Goal: Task Accomplishment & Management: Manage account settings

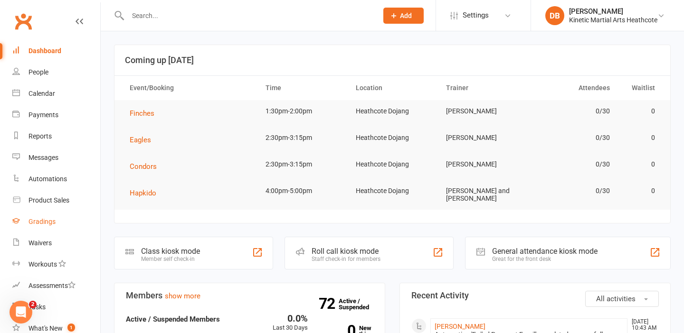
click at [56, 219] on link "Gradings" at bounding box center [56, 221] width 88 height 21
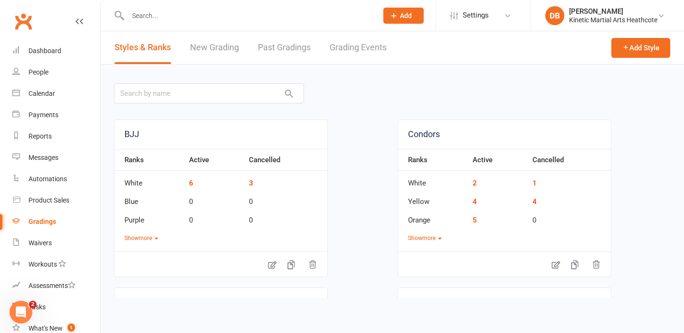
click at [365, 47] on link "Grading Events" at bounding box center [358, 47] width 57 height 33
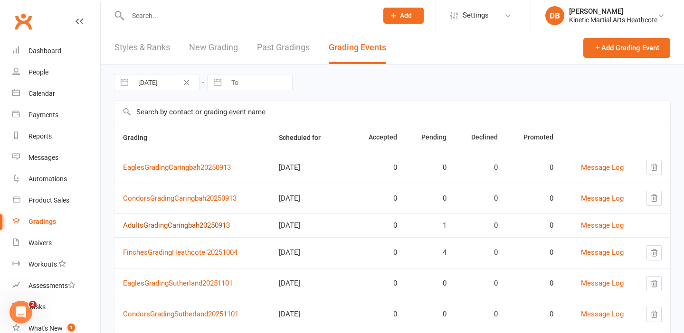
click at [198, 227] on link "AdultsGradingCaringbah20250913" at bounding box center [176, 225] width 107 height 9
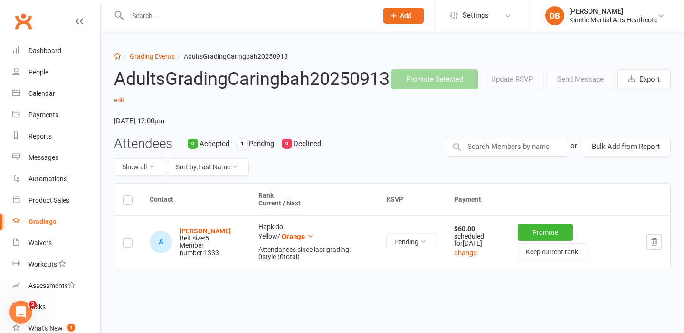
click at [60, 220] on link "Gradings" at bounding box center [56, 221] width 88 height 21
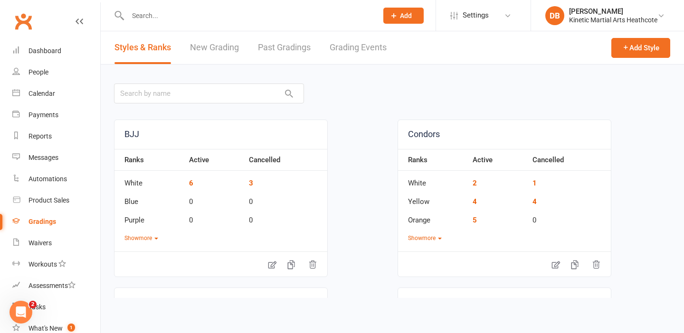
click at [334, 30] on div at bounding box center [242, 15] width 257 height 31
click at [339, 48] on link "Grading Events" at bounding box center [358, 47] width 57 height 33
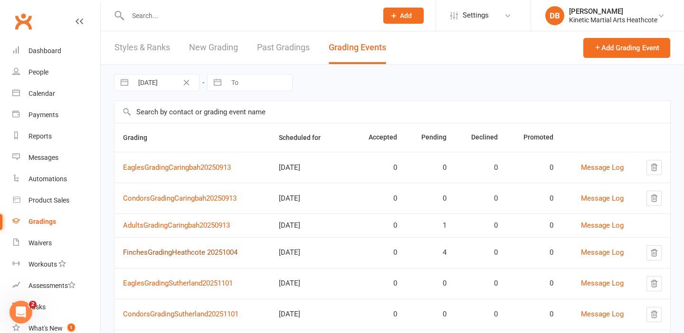
click at [211, 251] on link "FinchesGradingHeathcote 20251004" at bounding box center [180, 252] width 114 height 9
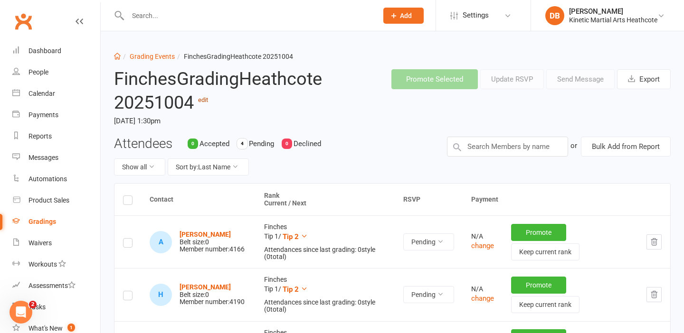
click at [206, 102] on link "edit" at bounding box center [203, 99] width 10 height 7
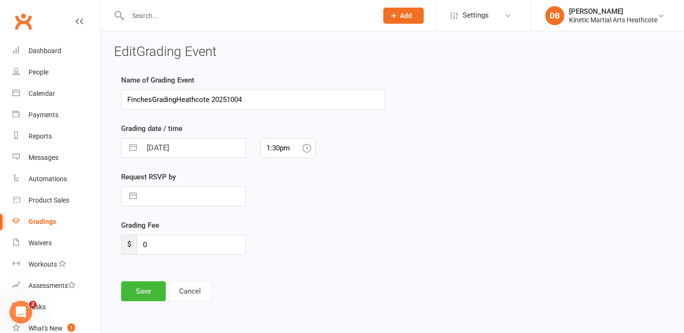
click at [212, 100] on input "FinchesGradingHeathcote 20251004" at bounding box center [253, 100] width 264 height 20
type input "FinchesGradingHeathcote20251004"
click at [143, 286] on button "Save" at bounding box center [143, 292] width 45 height 20
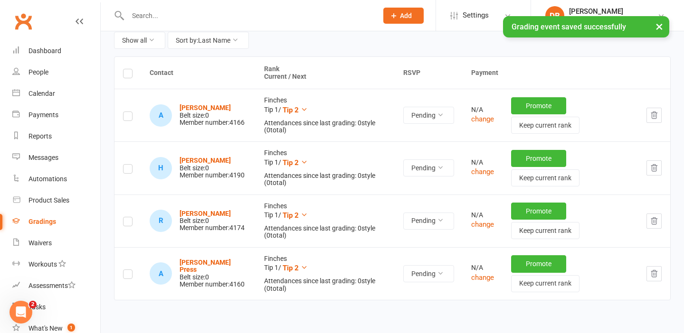
scroll to position [126, 0]
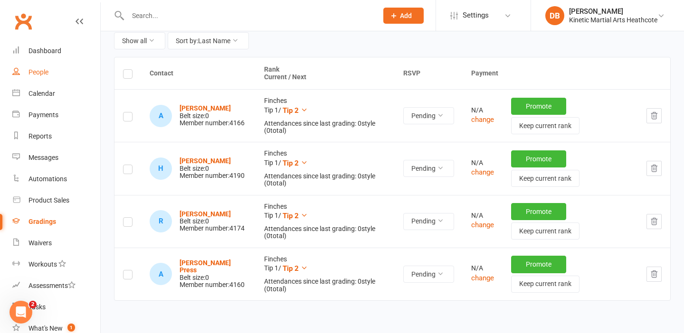
click at [46, 68] on div "People" at bounding box center [38, 72] width 20 height 8
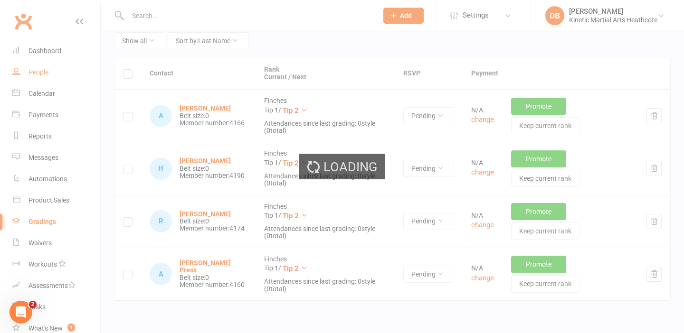
select select "100"
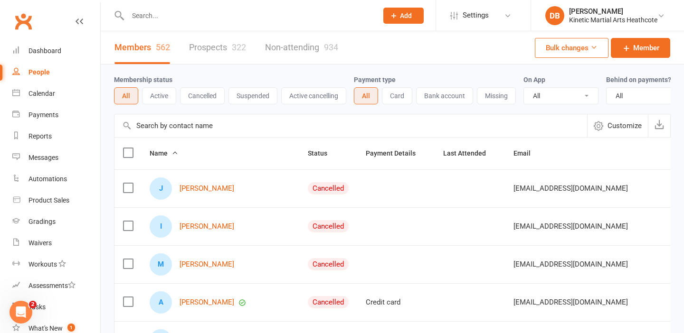
click at [165, 100] on button "Active" at bounding box center [159, 95] width 34 height 17
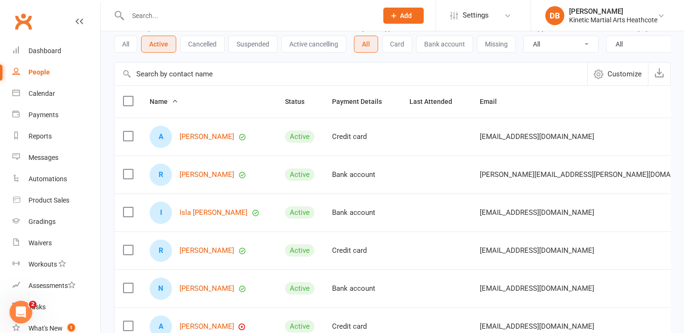
scroll to position [73, 0]
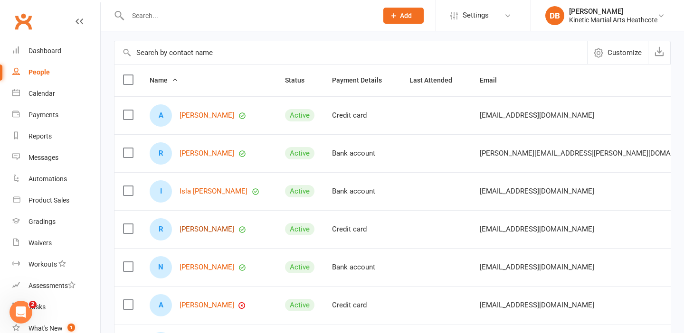
click at [219, 227] on link "[PERSON_NAME]" at bounding box center [206, 230] width 55 height 8
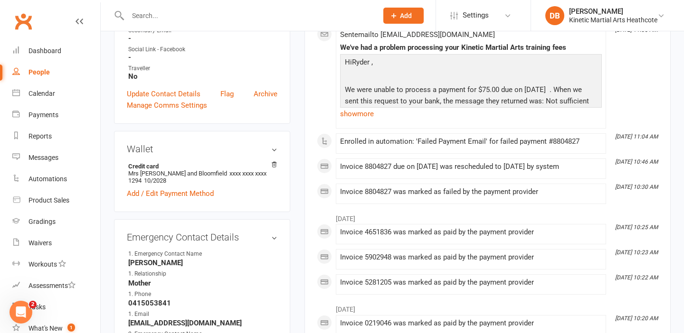
scroll to position [312, 0]
click at [42, 76] on div "People" at bounding box center [38, 72] width 21 height 8
select select "100"
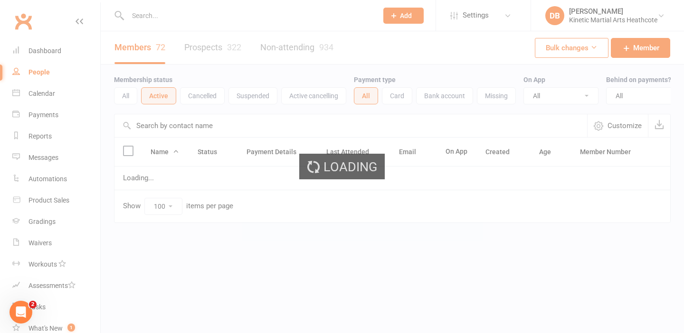
click at [37, 70] on div "Loading" at bounding box center [342, 166] width 684 height 333
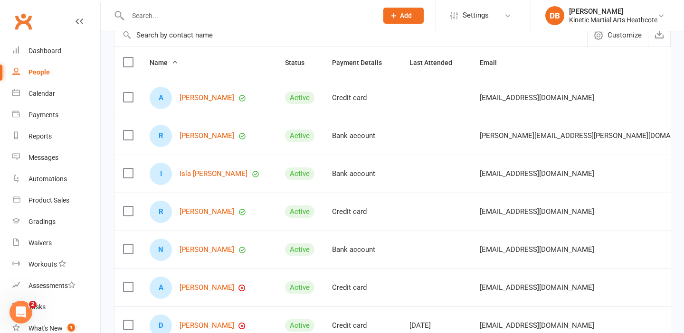
scroll to position [102, 0]
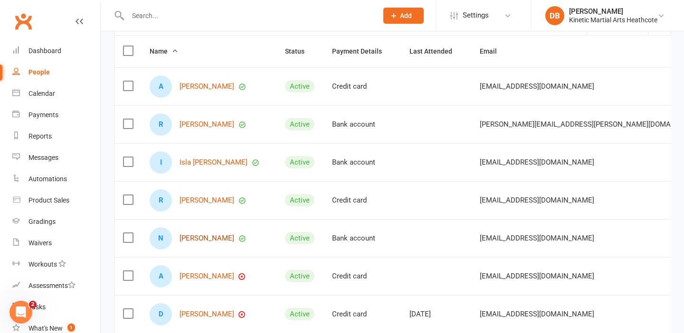
click at [205, 238] on link "[PERSON_NAME]" at bounding box center [206, 239] width 55 height 8
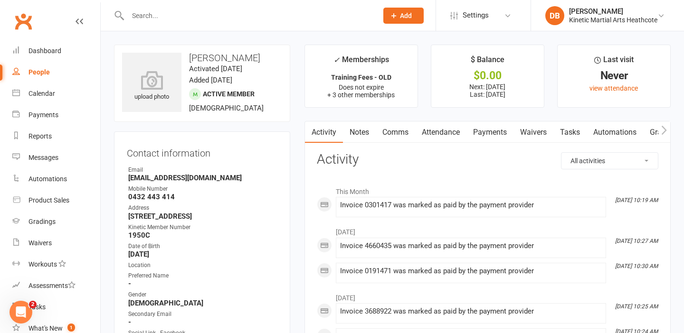
click at [49, 72] on link "People" at bounding box center [56, 72] width 88 height 21
select select "100"
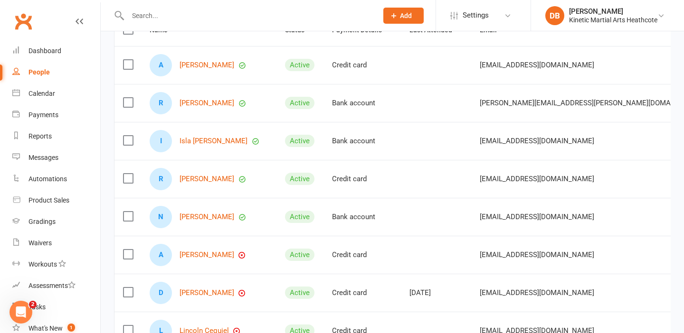
scroll to position [124, 0]
click at [215, 255] on link "[PERSON_NAME]" at bounding box center [206, 255] width 55 height 8
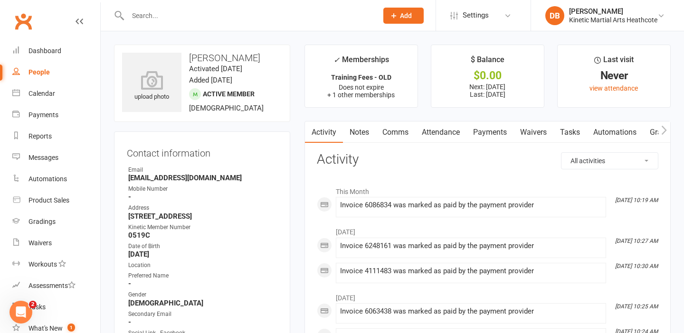
click at [40, 73] on div "People" at bounding box center [38, 72] width 21 height 8
select select "100"
